Goal: Check status: Check status

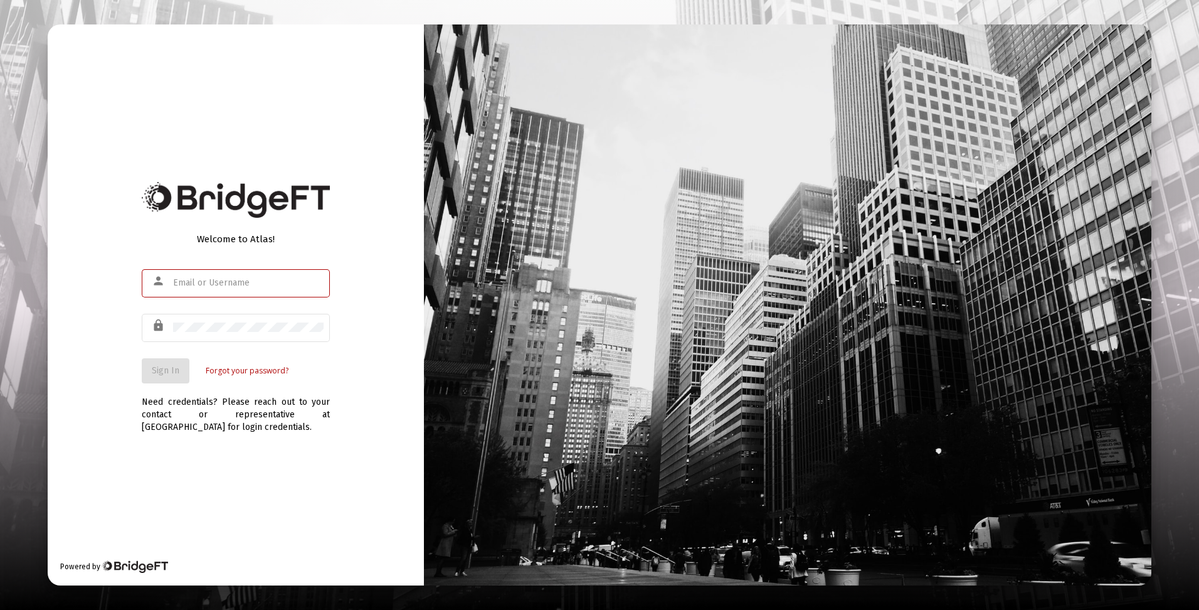
click at [228, 278] on input "text" at bounding box center [248, 283] width 151 height 10
type input "[EMAIL_ADDRESS][DOMAIN_NAME]"
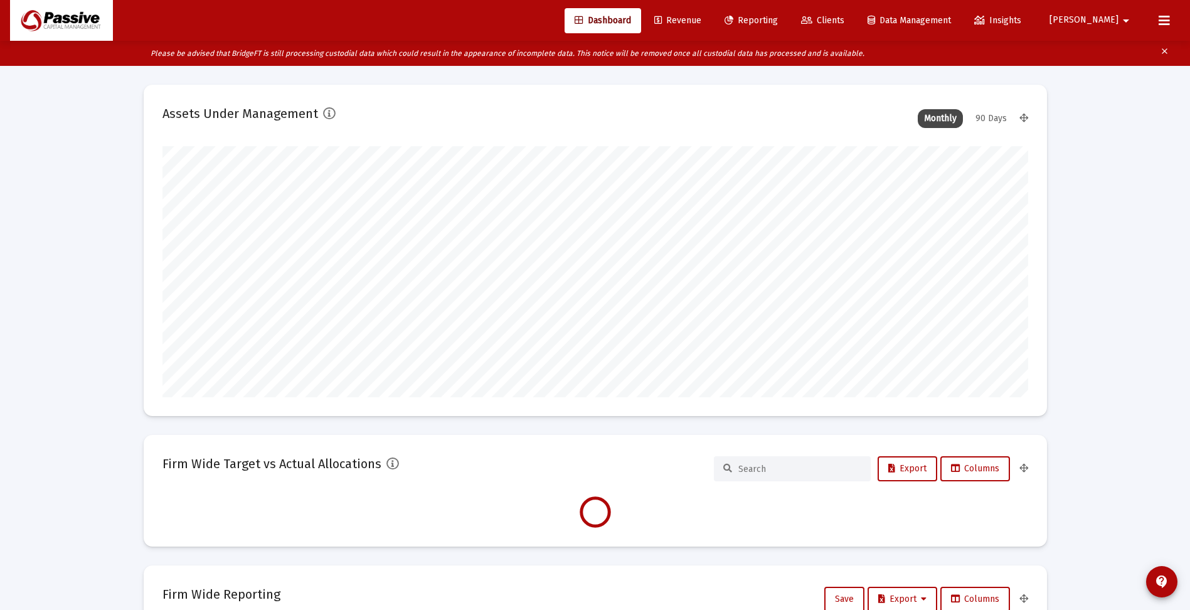
scroll to position [251, 466]
type input "[DATE]"
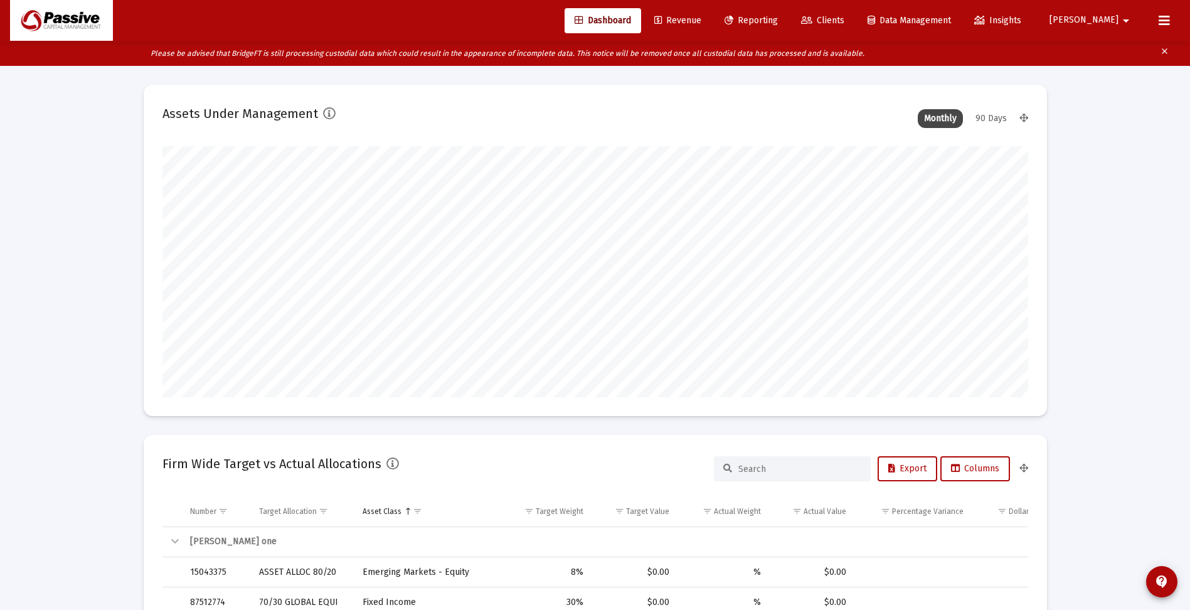
scroll to position [251, 405]
click at [631, 19] on span "Dashboard" at bounding box center [603, 20] width 56 height 11
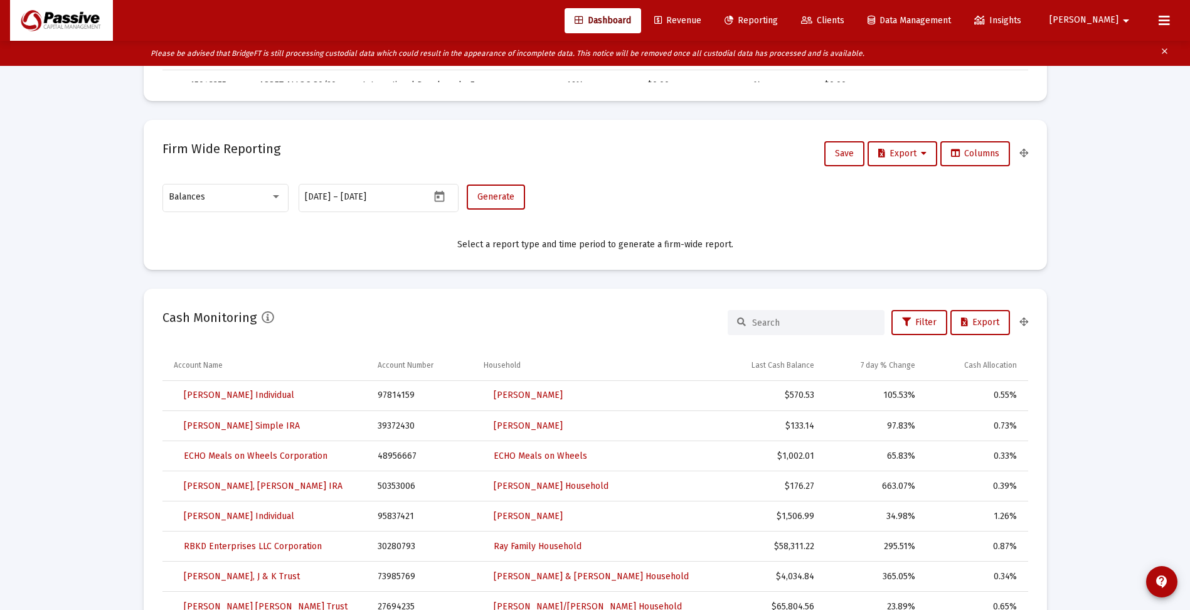
scroll to position [753, 0]
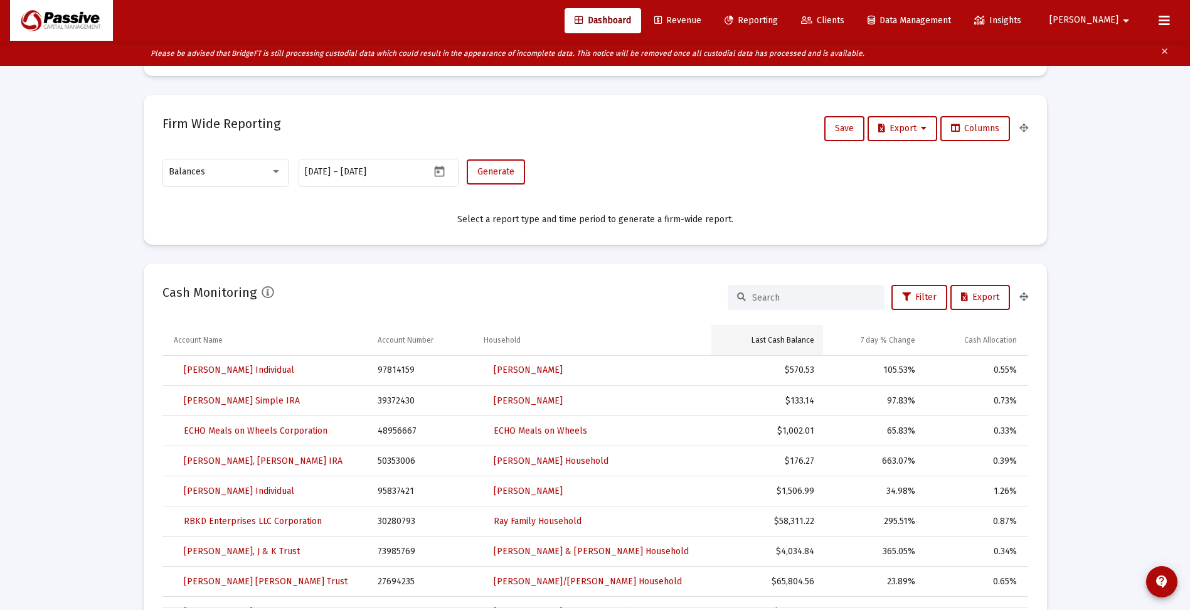
click at [780, 336] on div "Last Cash Balance" at bounding box center [782, 340] width 63 height 10
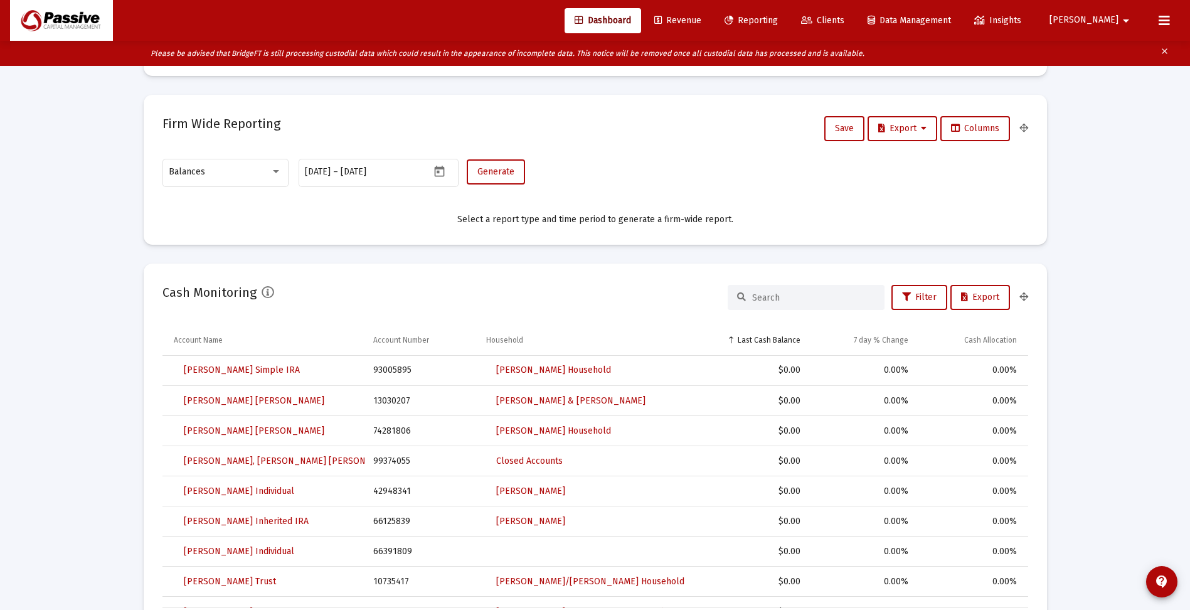
click at [780, 336] on div "Last Cash Balance" at bounding box center [769, 340] width 63 height 10
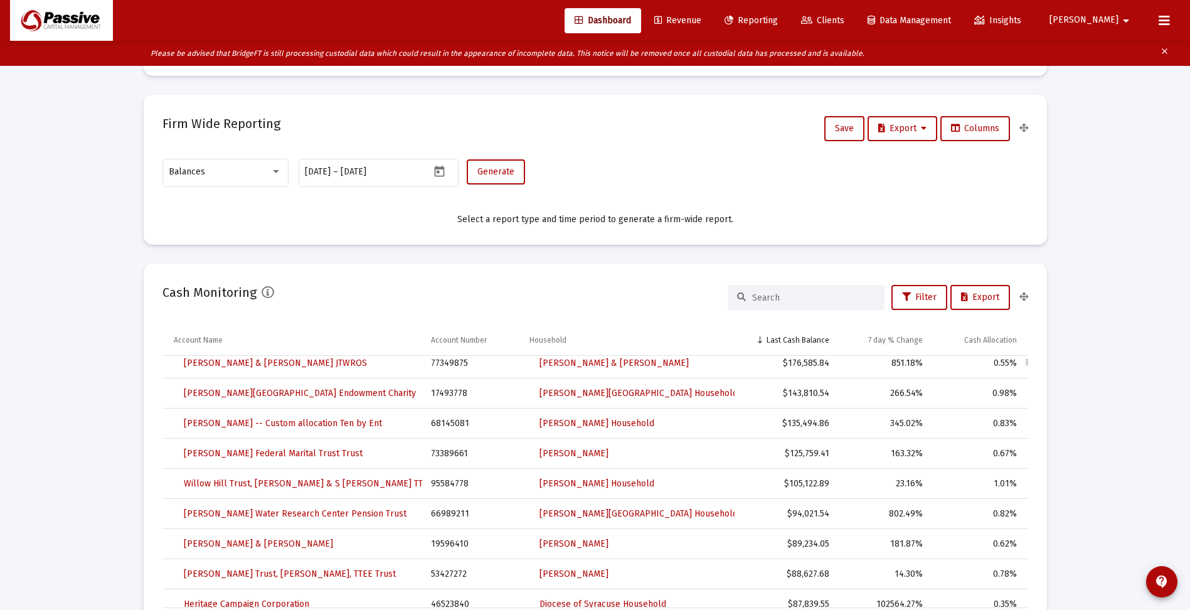
scroll to position [0, 0]
